Goal: Transaction & Acquisition: Purchase product/service

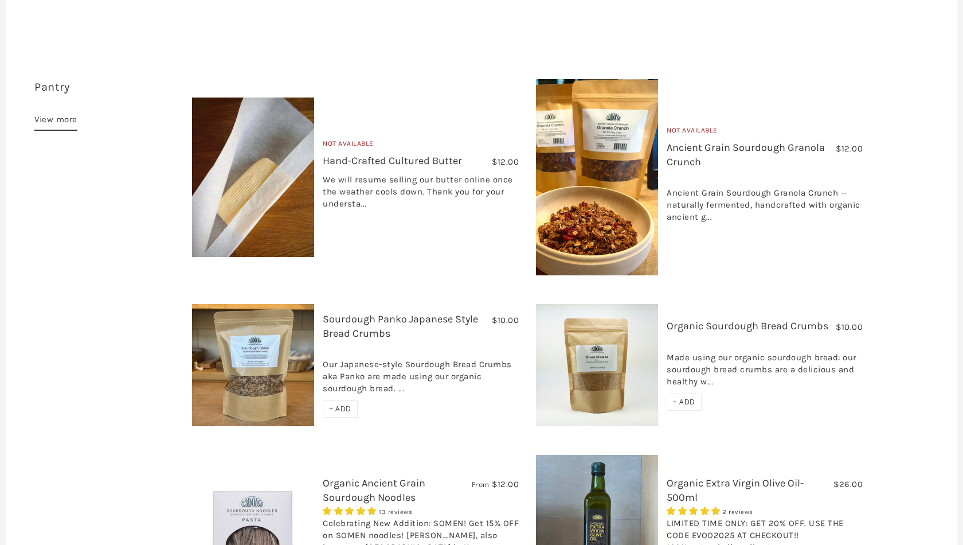
scroll to position [888, 0]
click at [725, 319] on link "Organic Sourdough Bread Crumbs" at bounding box center [748, 325] width 162 height 13
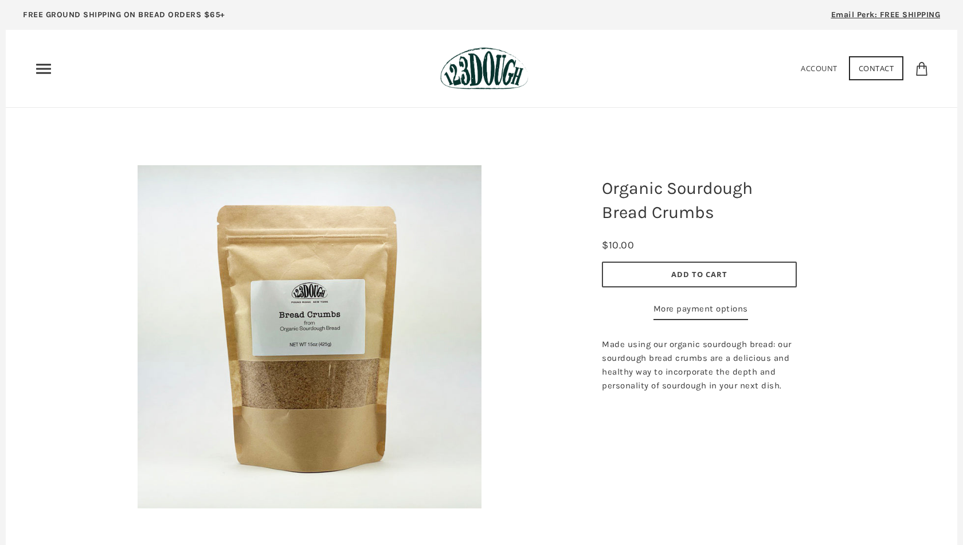
click at [714, 274] on span "Add to Cart" at bounding box center [699, 274] width 56 height 10
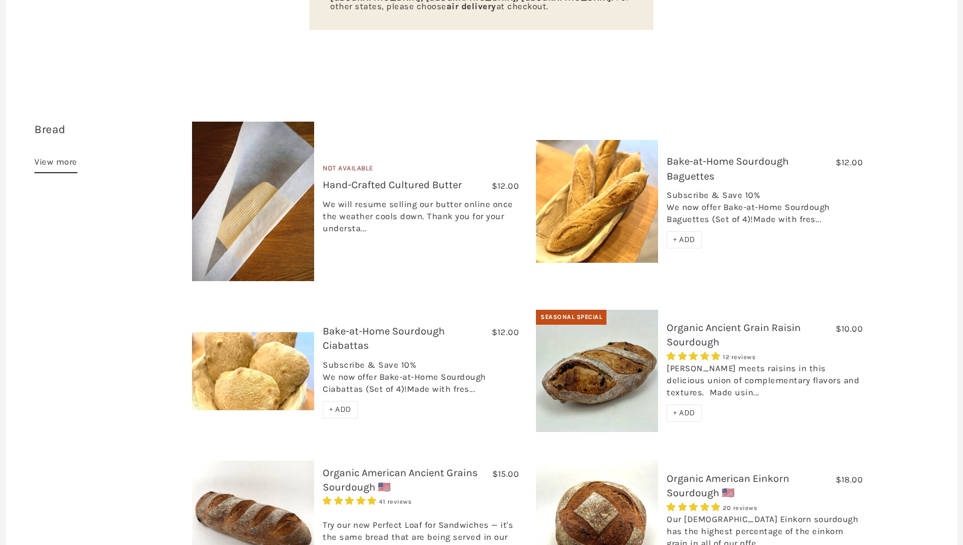
scroll to position [305, 0]
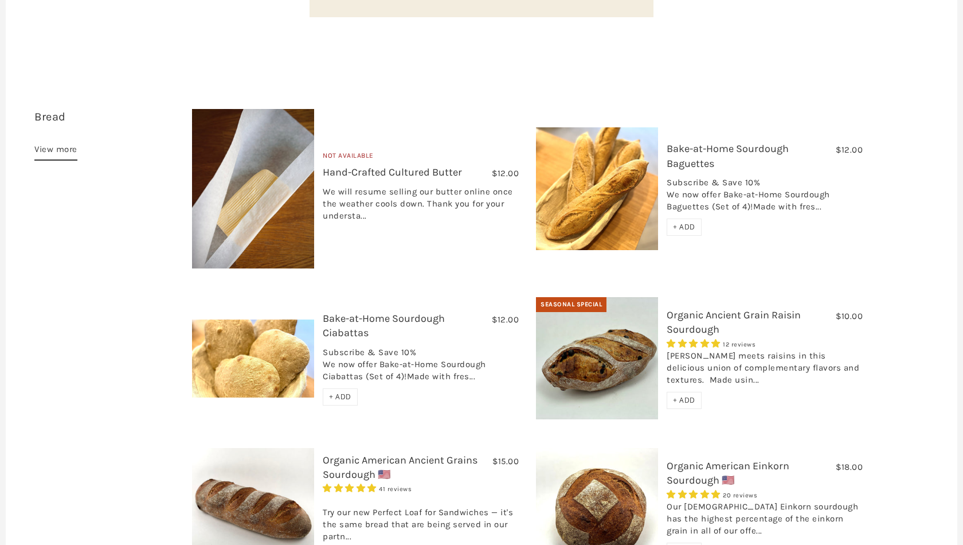
click at [341, 392] on span "+ ADD" at bounding box center [340, 397] width 22 height 10
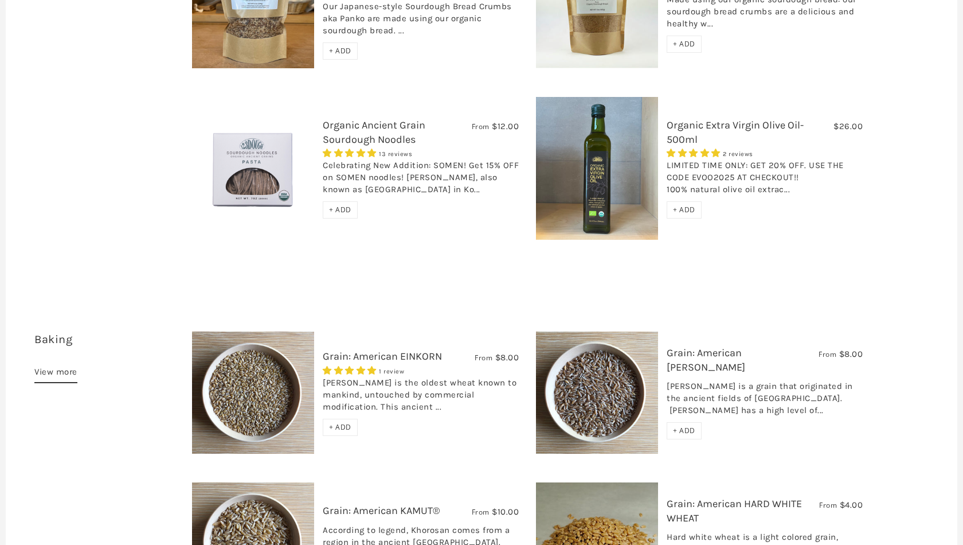
scroll to position [1249, 0]
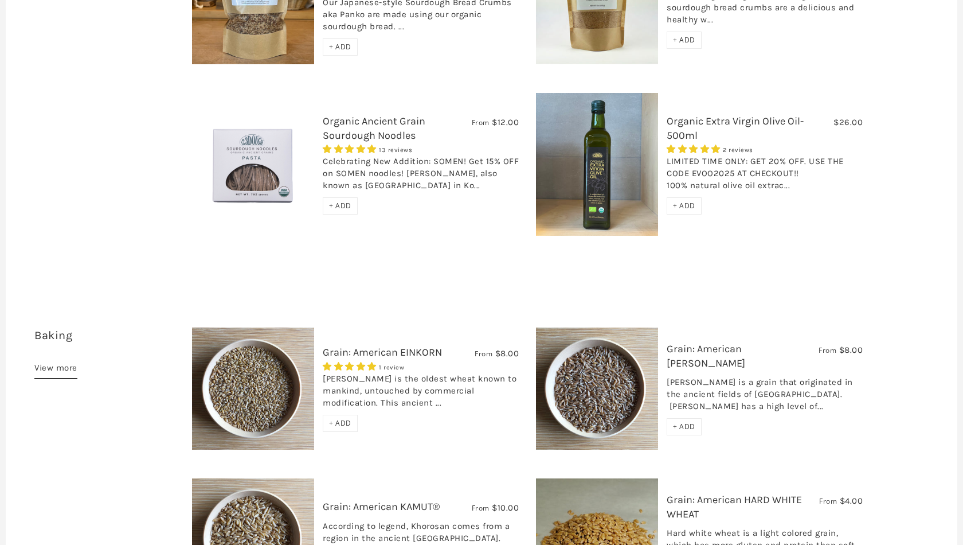
click at [342, 201] on span "+ ADD" at bounding box center [340, 206] width 22 height 10
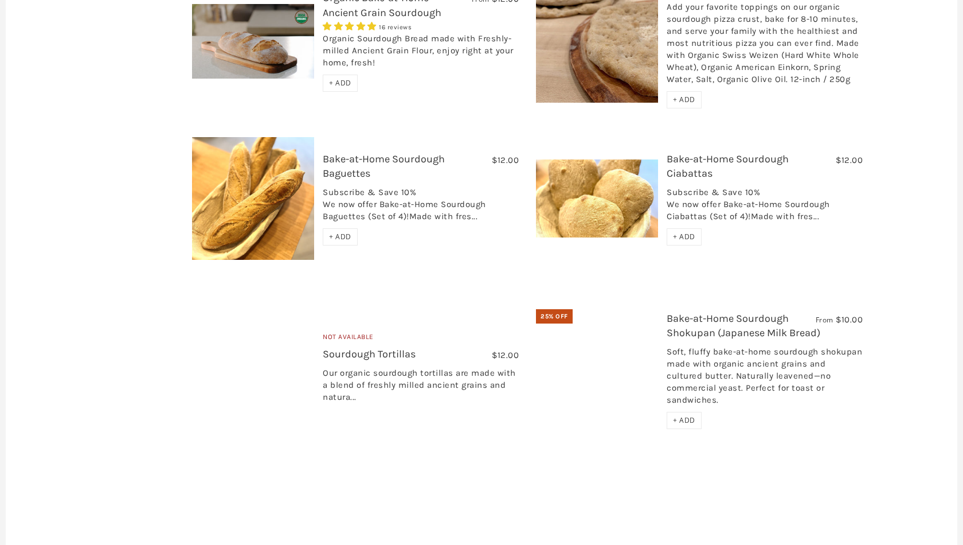
scroll to position [2125, 0]
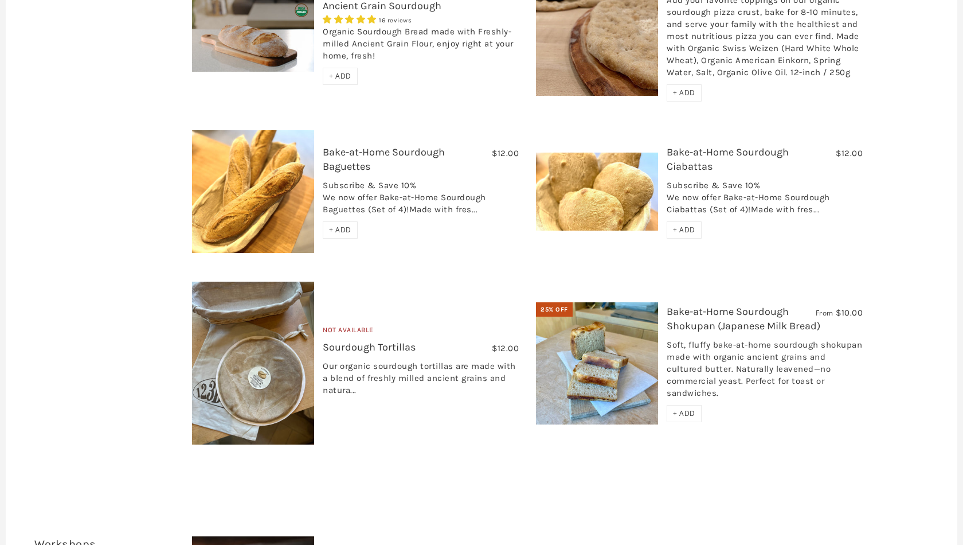
click at [694, 408] on span "+ ADD" at bounding box center [684, 413] width 22 height 10
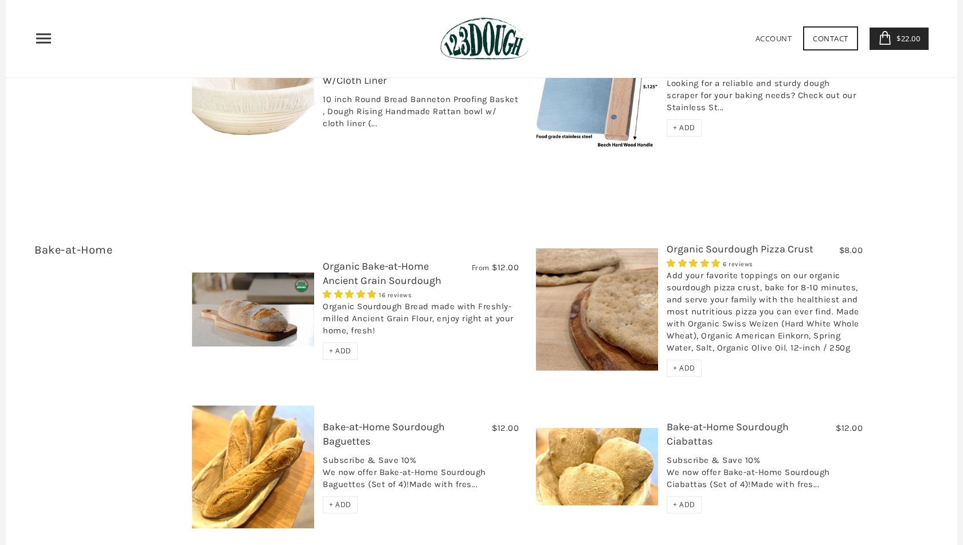
scroll to position [1850, 0]
click at [696, 360] on div "+ ADD" at bounding box center [684, 368] width 35 height 17
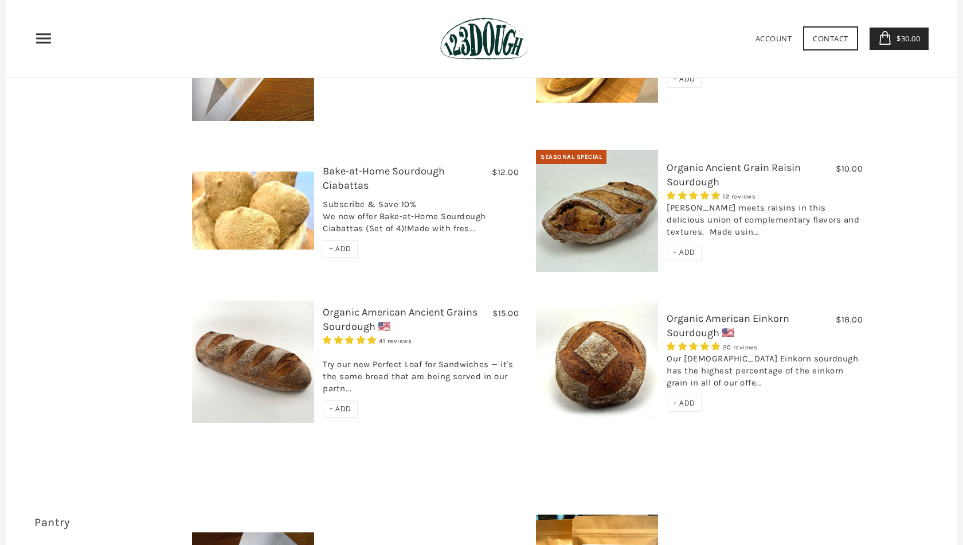
scroll to position [452, 0]
click at [339, 404] on span "+ ADD" at bounding box center [340, 409] width 22 height 10
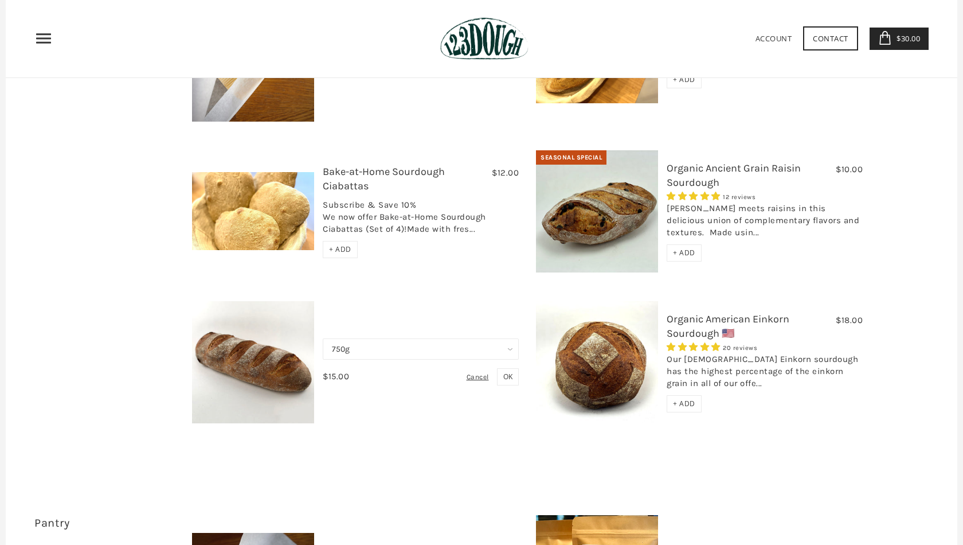
click at [507, 372] on span "OK" at bounding box center [507, 377] width 9 height 10
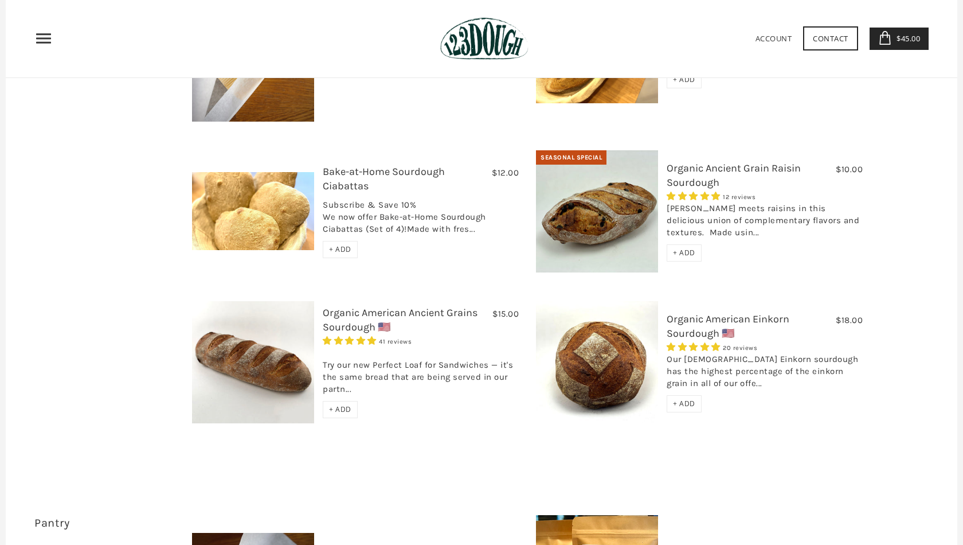
click at [910, 43] on span "$45.00" at bounding box center [907, 38] width 26 height 10
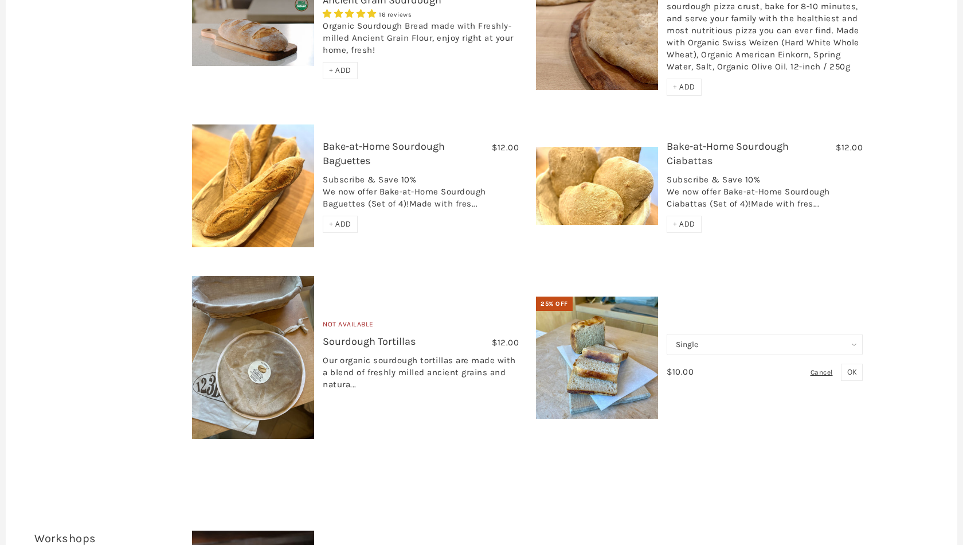
scroll to position [2158, 0]
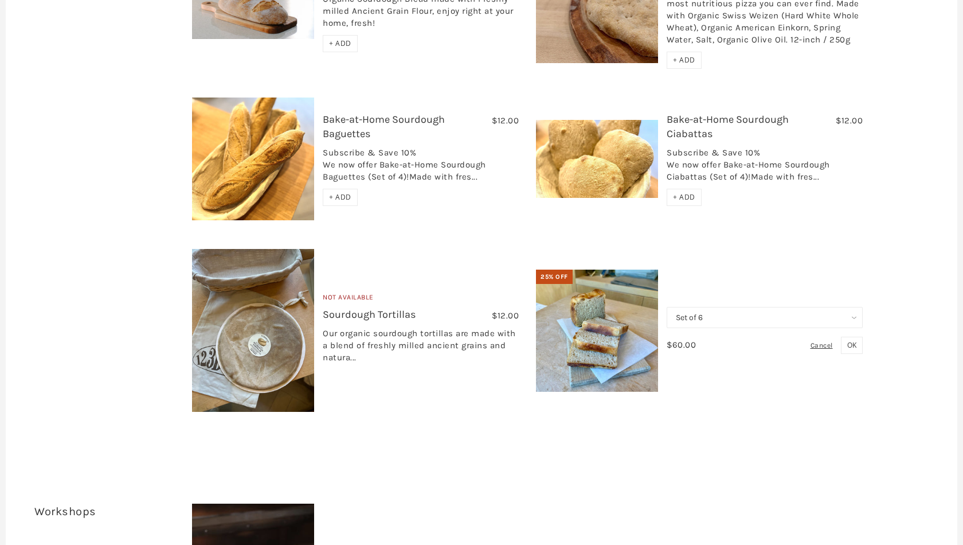
select select "Single"
click at [853, 340] on span "OK" at bounding box center [852, 345] width 9 height 10
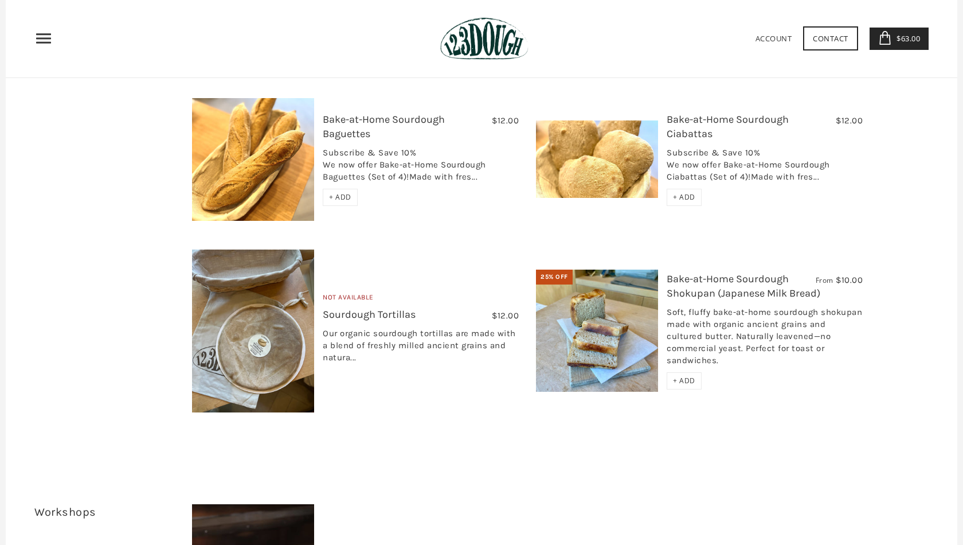
click at [897, 37] on span "$63.00" at bounding box center [907, 38] width 26 height 10
